Goal: Communication & Community: Answer question/provide support

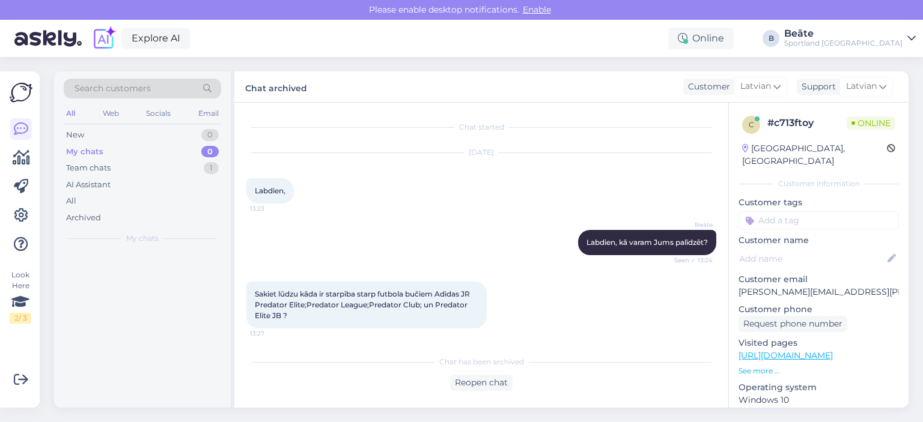
scroll to position [480, 0]
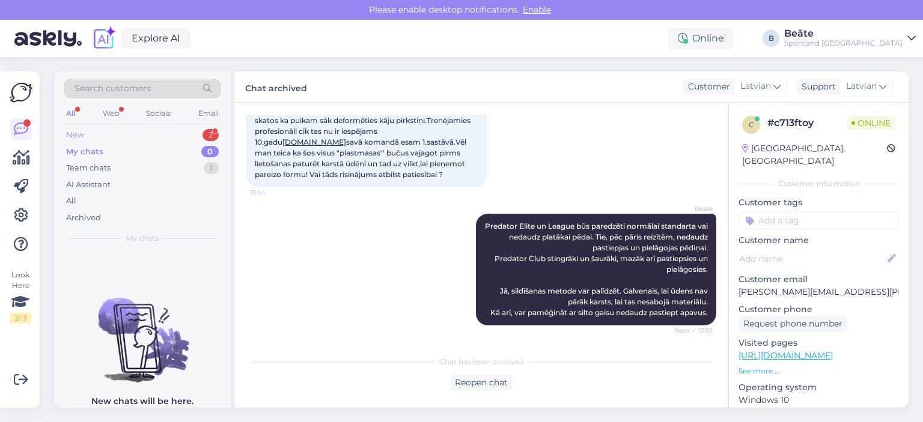
click at [87, 142] on div "New 2" at bounding box center [142, 135] width 157 height 17
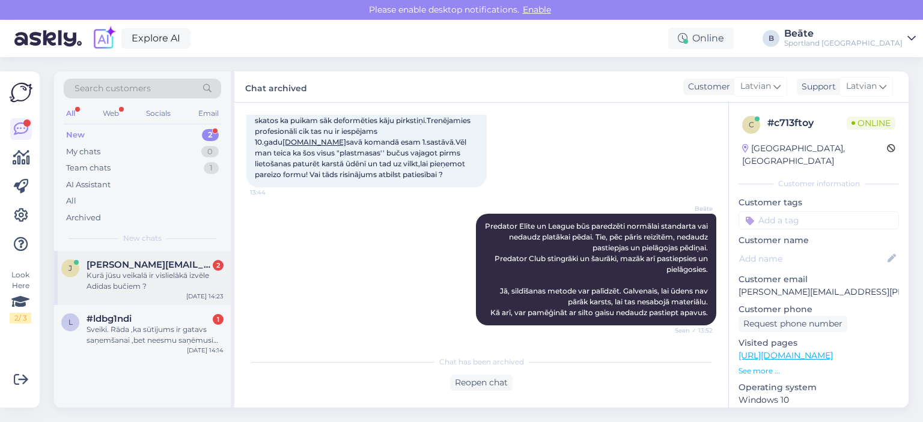
click at [120, 284] on div "Kurā jūsu veikalā ir vislielākā izvēle Adidas bučiem ?" at bounding box center [155, 281] width 137 height 22
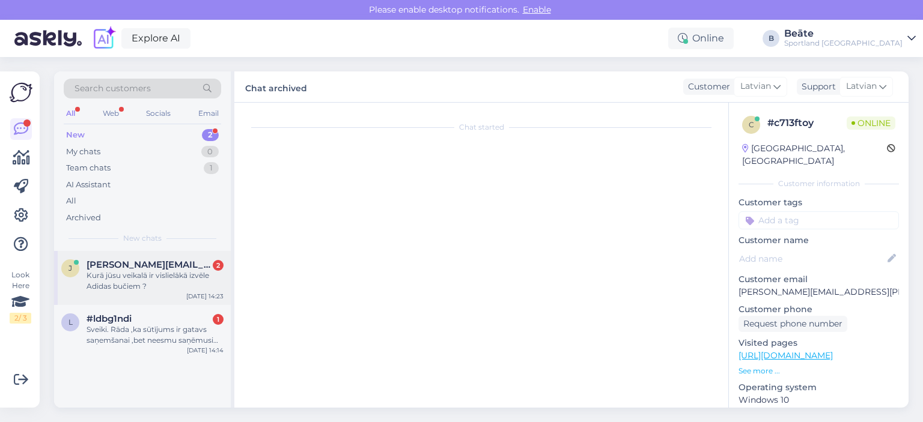
scroll to position [675, 0]
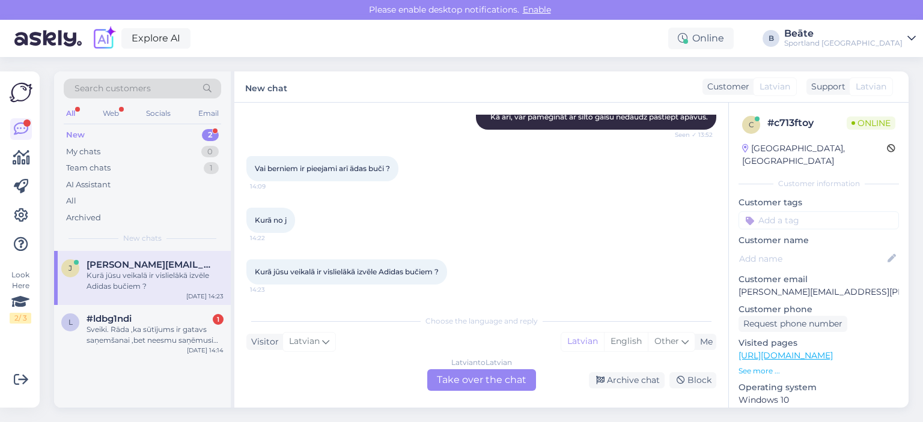
click at [472, 379] on div "Latvian to Latvian Take over the chat" at bounding box center [481, 381] width 109 height 22
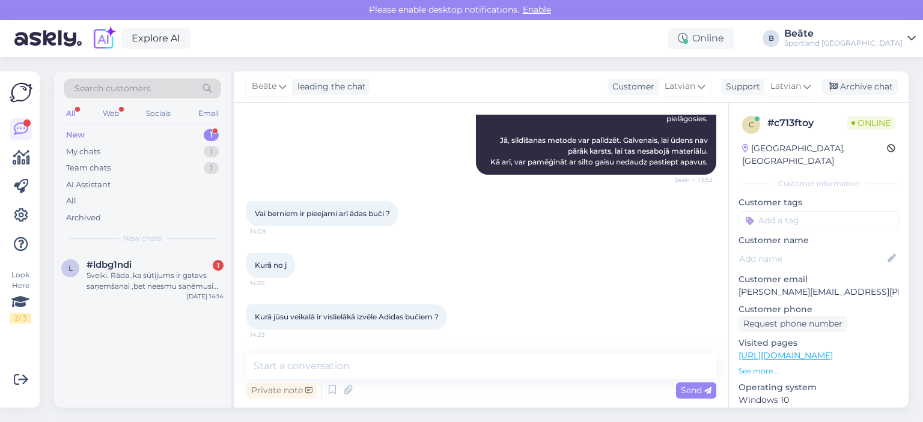
scroll to position [631, 0]
click at [440, 369] on textarea at bounding box center [481, 366] width 470 height 25
type textarea "S"
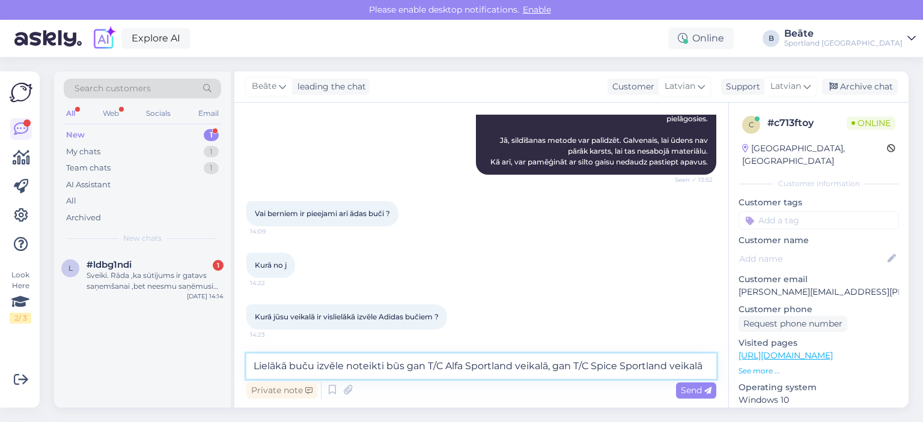
type textarea "Lielākā buču izvēle noteikti būs gan T/C Alfa Sportland veikalā, gan T/C Spice …"
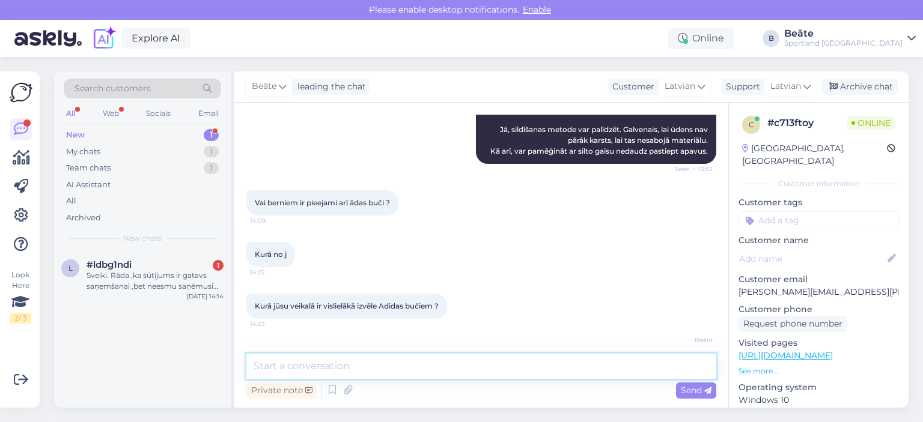
scroll to position [693, 0]
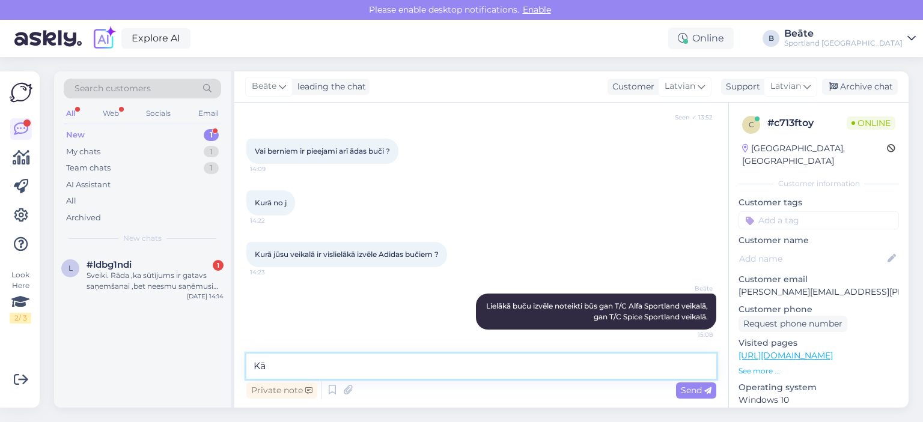
type textarea "K"
type textarea "Kā arī, Sportland Futbola veikalā, kas atrodas [STREET_ADDRESS]."
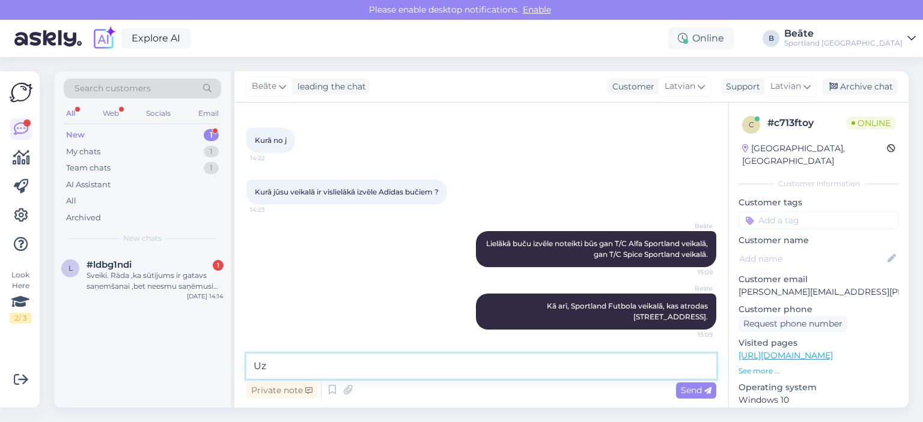
type textarea "U"
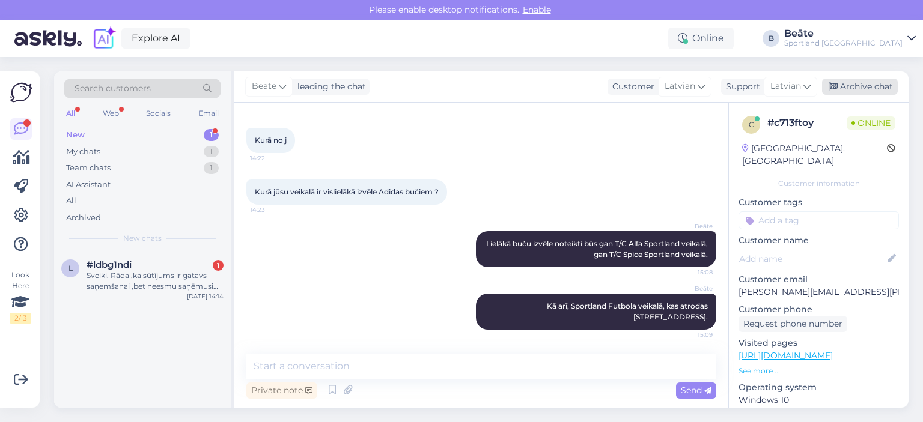
click at [845, 91] on div "Archive chat" at bounding box center [860, 87] width 76 height 16
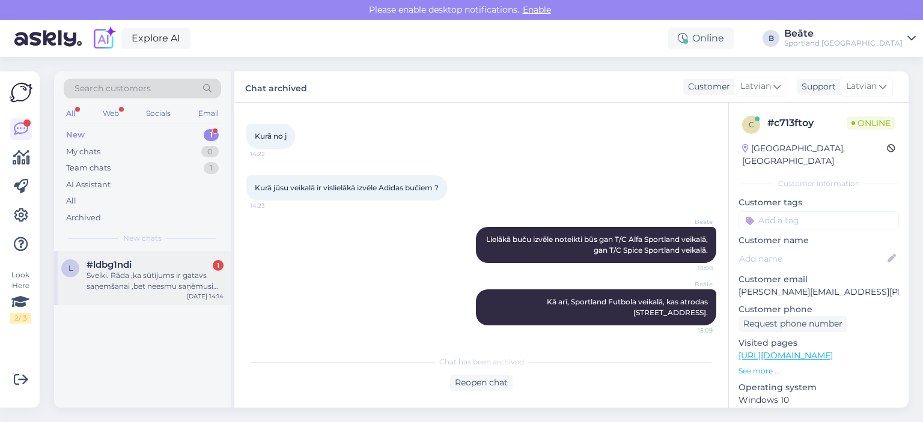
click at [133, 278] on div "Sveiki. Rāda ,ka sūtījums ir gatavs saņemšanai ,bet neesmu saņēmusi no omnivas …" at bounding box center [155, 281] width 137 height 22
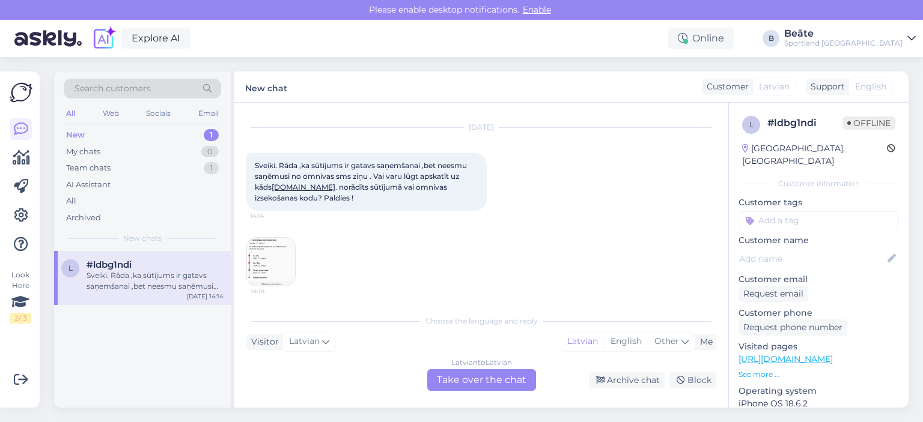
click at [265, 257] on img at bounding box center [271, 262] width 48 height 48
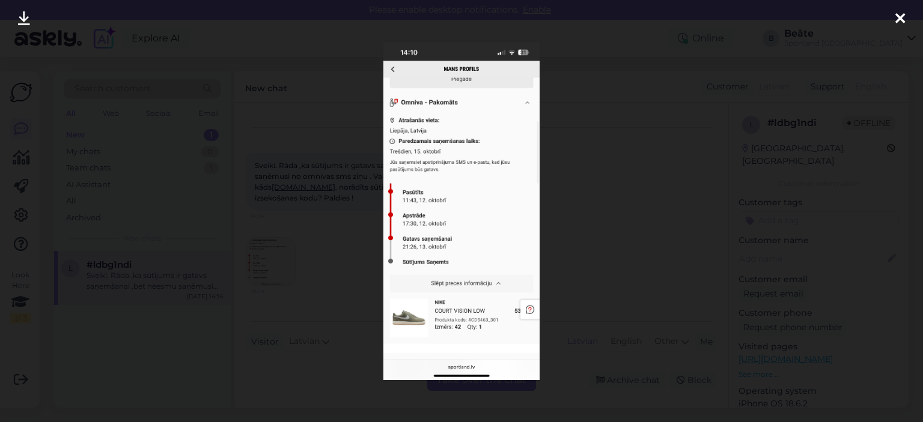
click at [335, 242] on div at bounding box center [461, 211] width 923 height 422
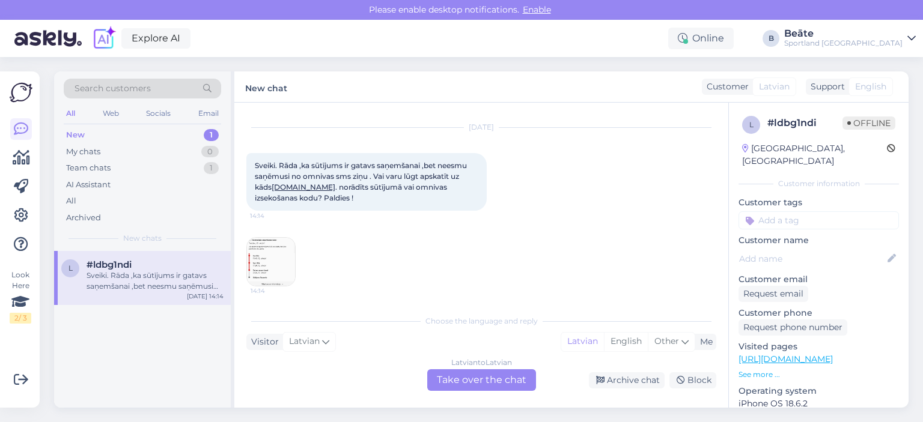
click at [469, 383] on div "Latvian to Latvian Take over the chat" at bounding box center [481, 381] width 109 height 22
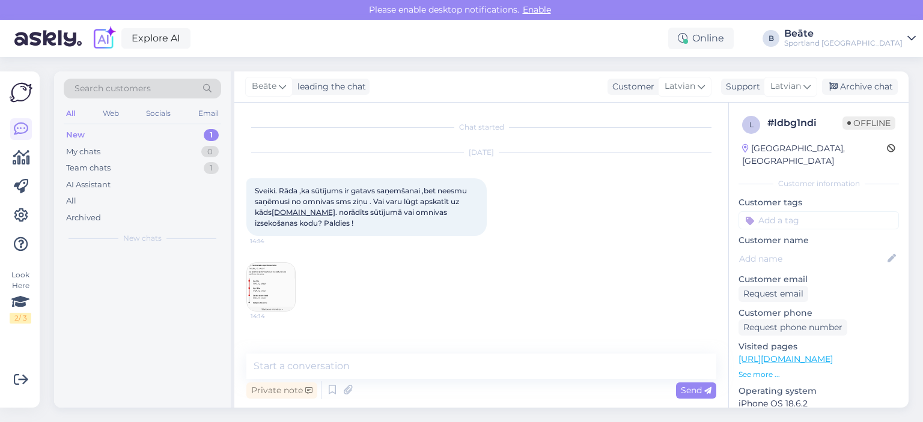
scroll to position [0, 0]
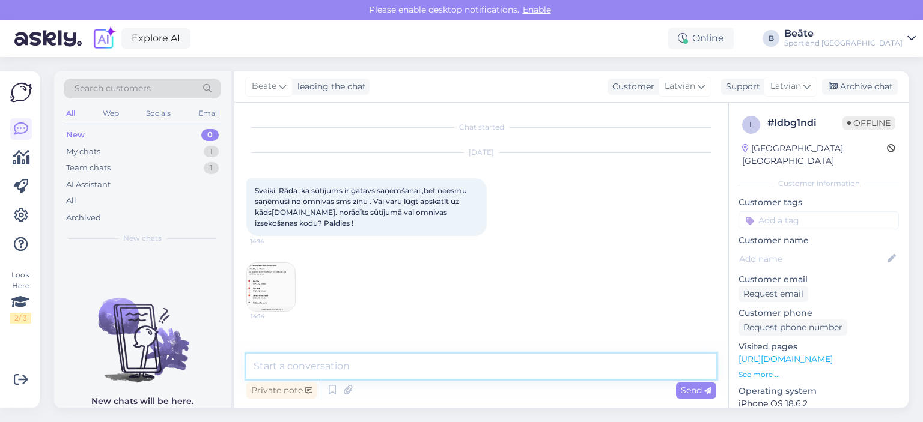
click at [394, 369] on textarea at bounding box center [481, 366] width 470 height 25
type textarea "Sveiki, kāds ir pasūtījuma numurs?"
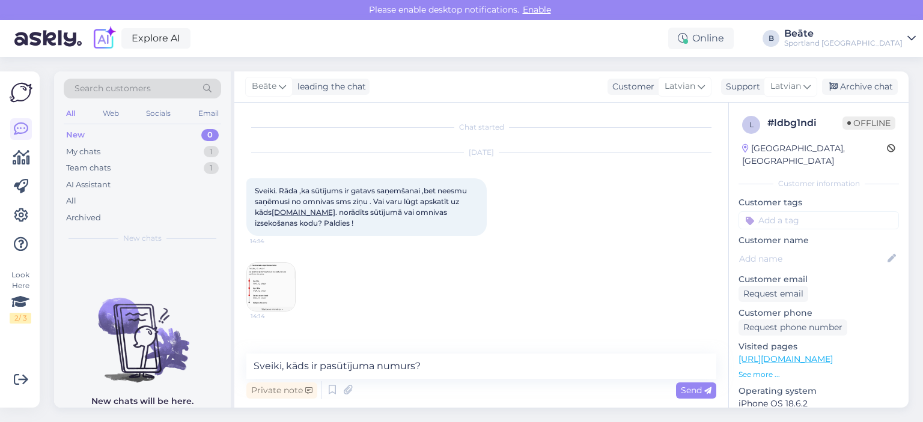
click at [274, 293] on img at bounding box center [271, 287] width 48 height 48
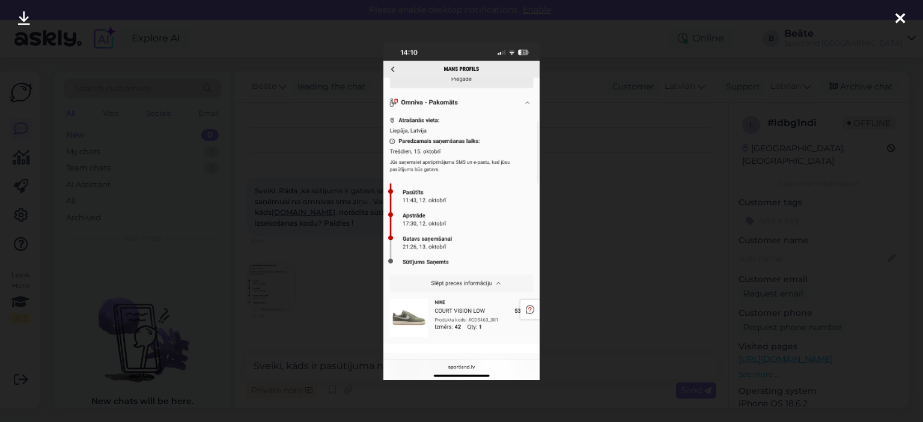
click at [565, 198] on div at bounding box center [461, 211] width 923 height 422
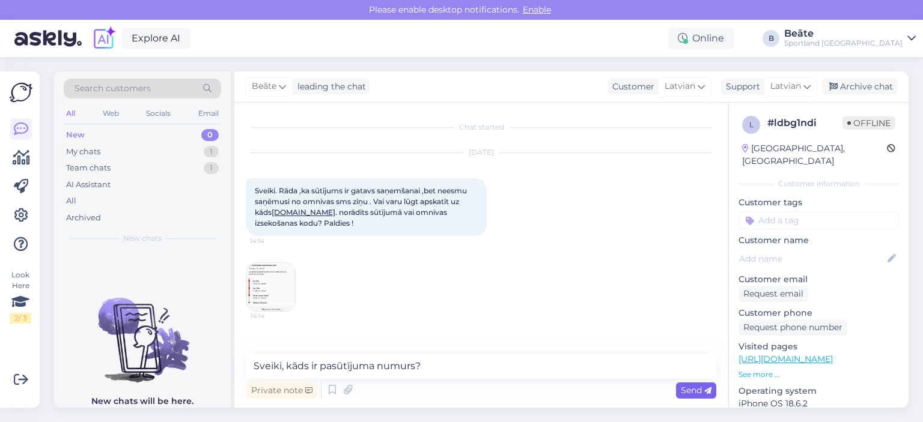
click at [684, 389] on span "Send" at bounding box center [696, 390] width 31 height 11
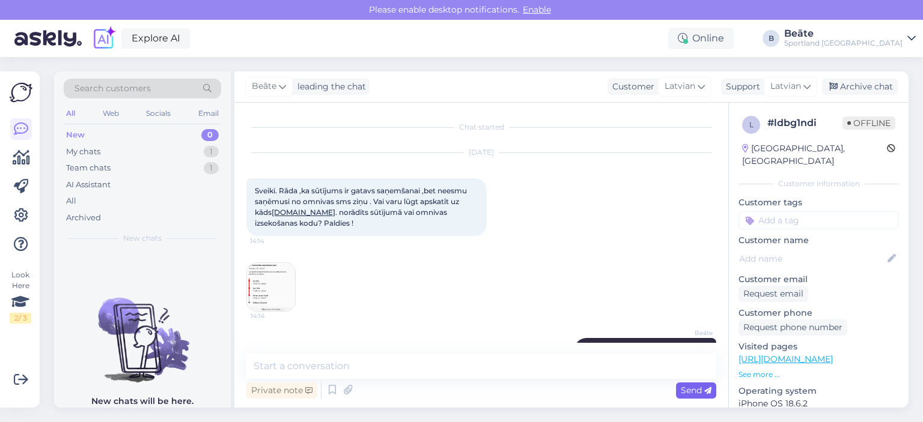
scroll to position [34, 0]
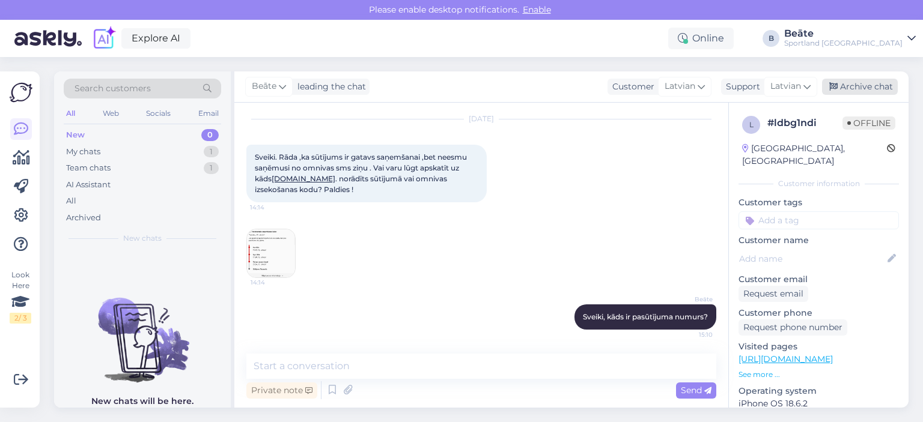
click at [851, 89] on div "Archive chat" at bounding box center [860, 87] width 76 height 16
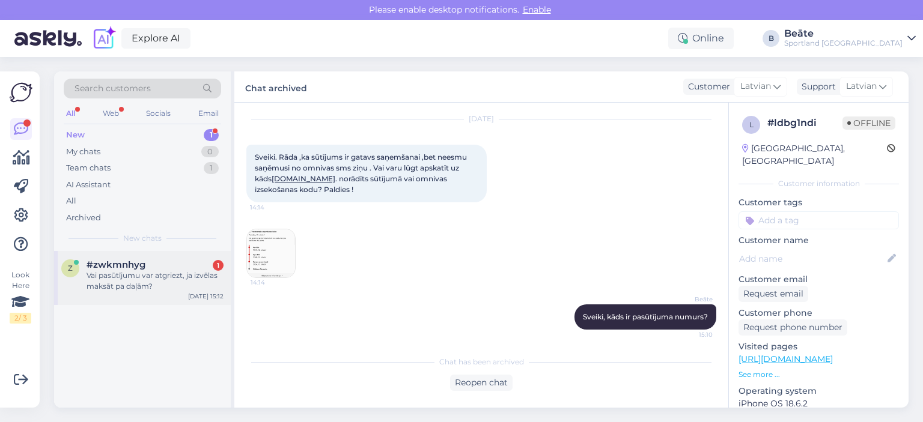
click at [128, 285] on div "Vai pasūtījumu var atgriezt, ja izvēlas maksāt pa daļām?" at bounding box center [155, 281] width 137 height 22
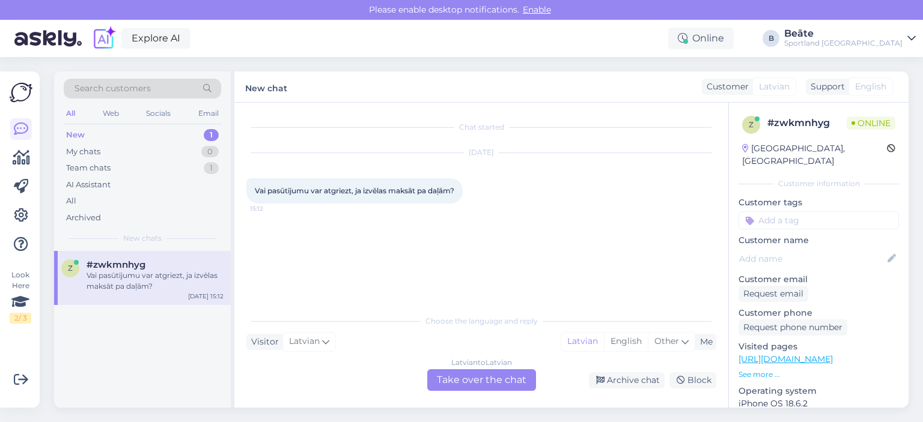
click at [484, 380] on div "Latvian to Latvian Take over the chat" at bounding box center [481, 381] width 109 height 22
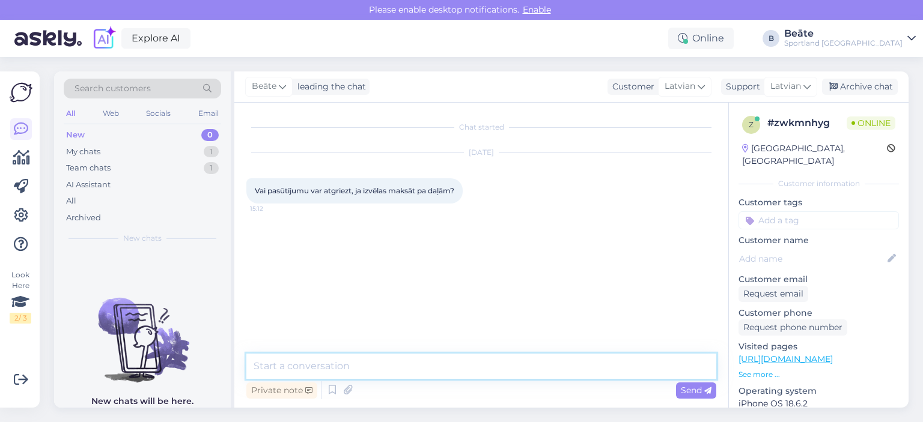
click at [483, 375] on textarea at bounding box center [481, 366] width 470 height 25
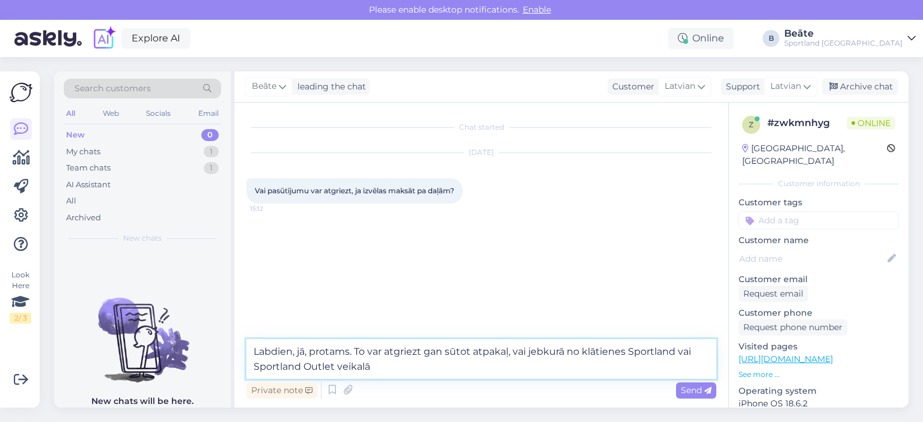
type textarea "Labdien, jā, protams. To var atgriezt gan sūtot atpakaļ, vai jebkurā no klātien…"
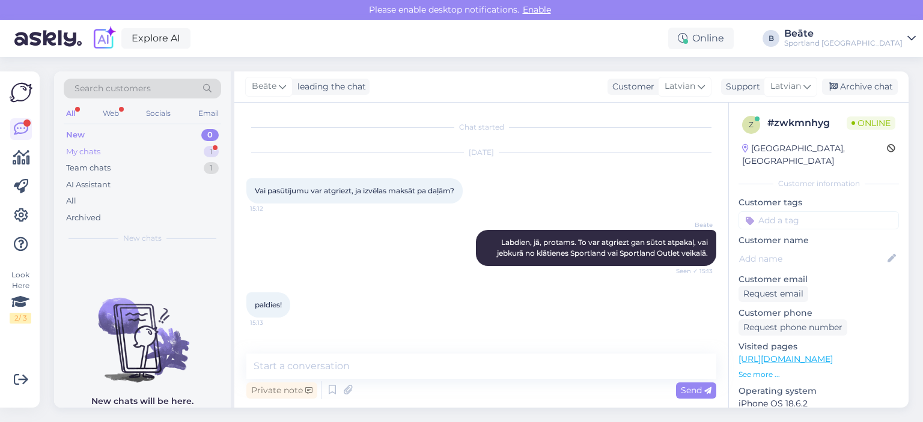
click at [89, 148] on div "My chats" at bounding box center [83, 152] width 34 height 12
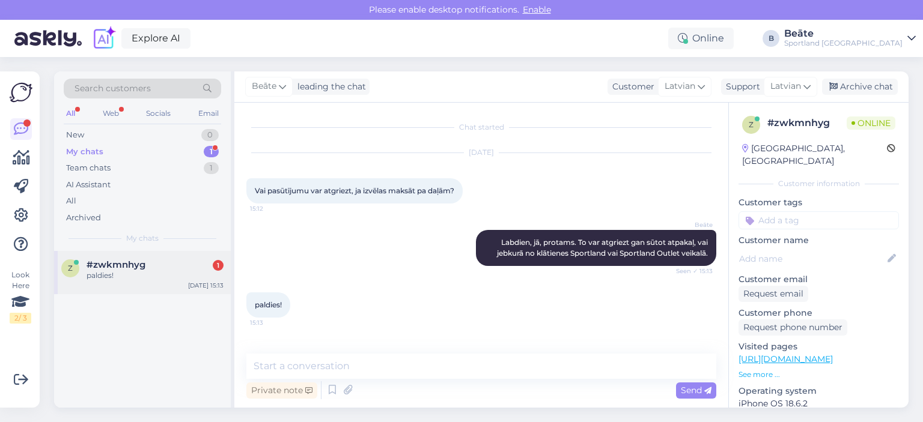
click at [127, 276] on div "paldies!" at bounding box center [155, 275] width 137 height 11
click at [853, 84] on div "Archive chat" at bounding box center [860, 87] width 76 height 16
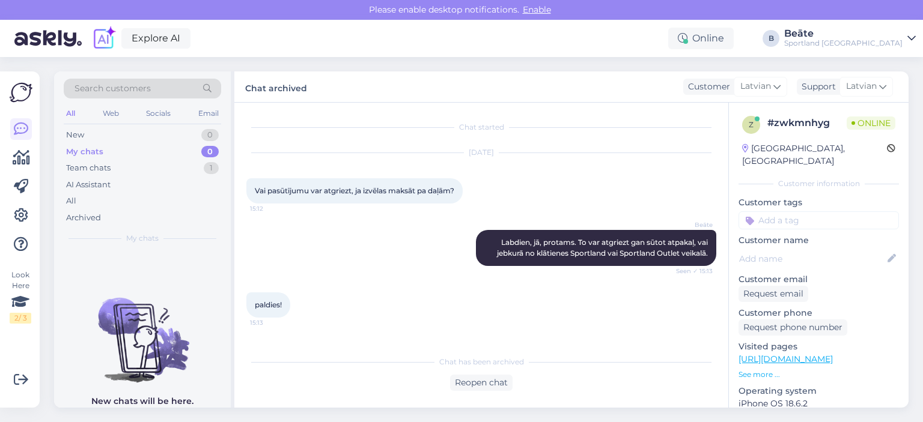
click at [481, 271] on div "[PERSON_NAME], jā, protams. To var atgriezt gan sūtot atpakaļ, vai jebkurā no k…" at bounding box center [481, 248] width 470 height 62
click at [107, 132] on div "New 1" at bounding box center [142, 135] width 157 height 17
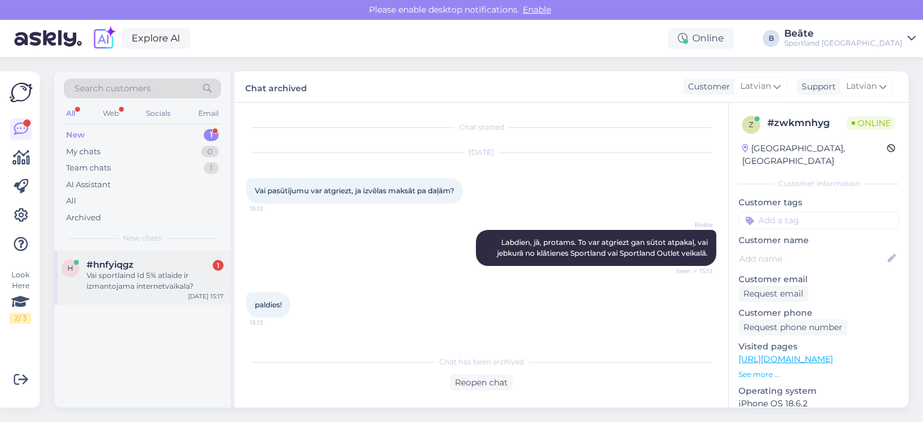
click at [142, 282] on div "Vai sportlaind Id 5% atlaide ir izmantojama internetvaikala?" at bounding box center [155, 281] width 137 height 22
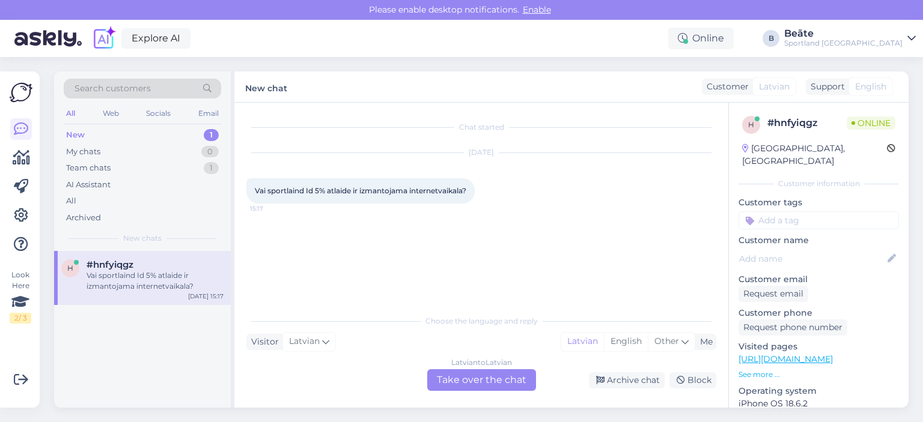
click at [498, 379] on div "Latvian to Latvian Take over the chat" at bounding box center [481, 381] width 109 height 22
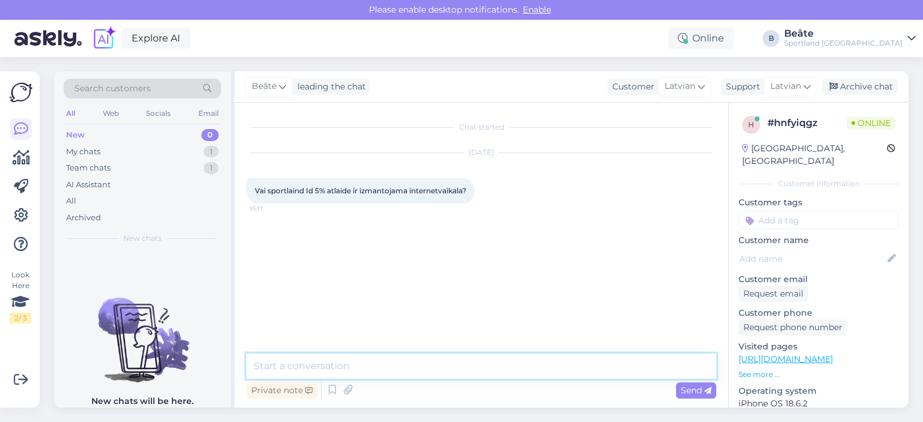
click at [500, 370] on textarea at bounding box center [481, 366] width 470 height 25
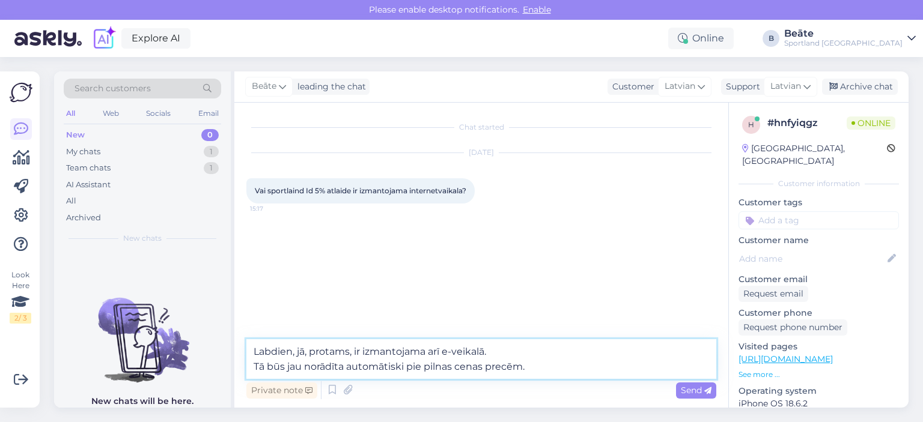
type textarea "Labdien, jā, protams, ir izmantojama arī e-veikalā. Tā būs jau norādīta automāt…"
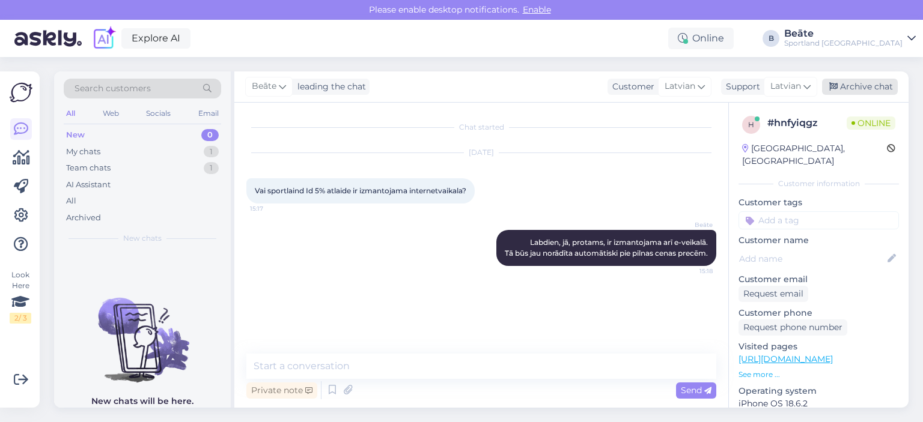
click at [842, 82] on div "Archive chat" at bounding box center [860, 87] width 76 height 16
